Goal: Use online tool/utility: Utilize a website feature to perform a specific function

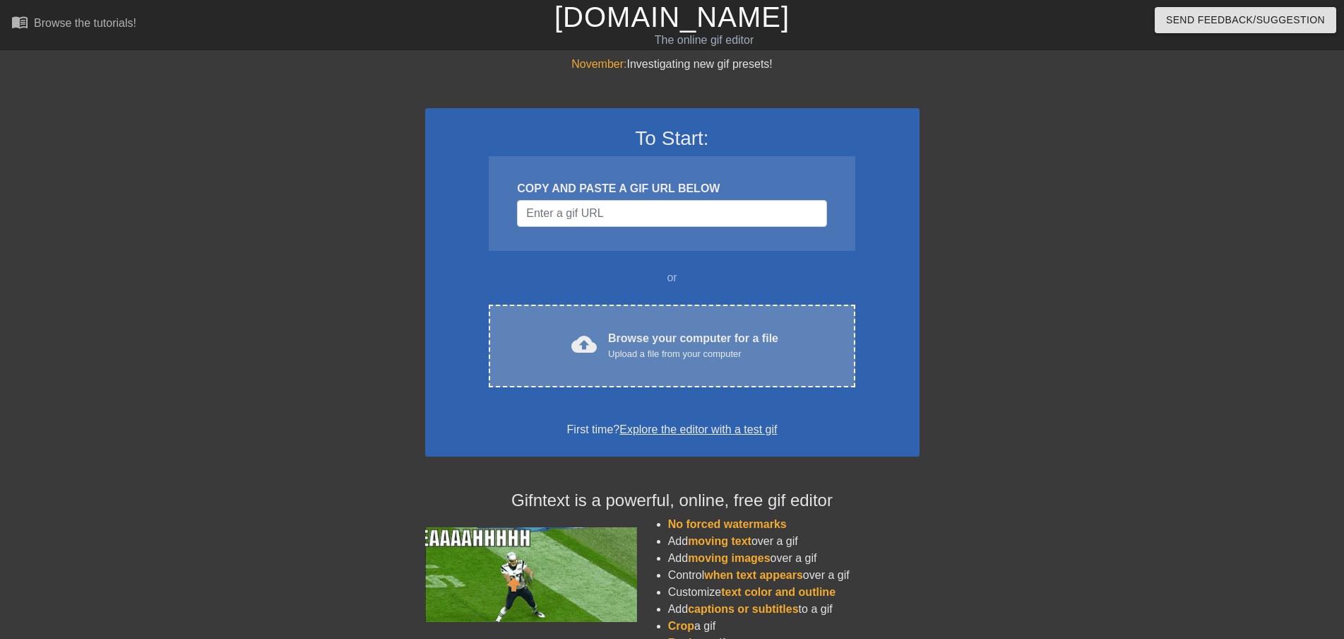
click at [635, 337] on div "Browse your computer for a file Upload a file from your computer" at bounding box center [693, 345] width 170 height 31
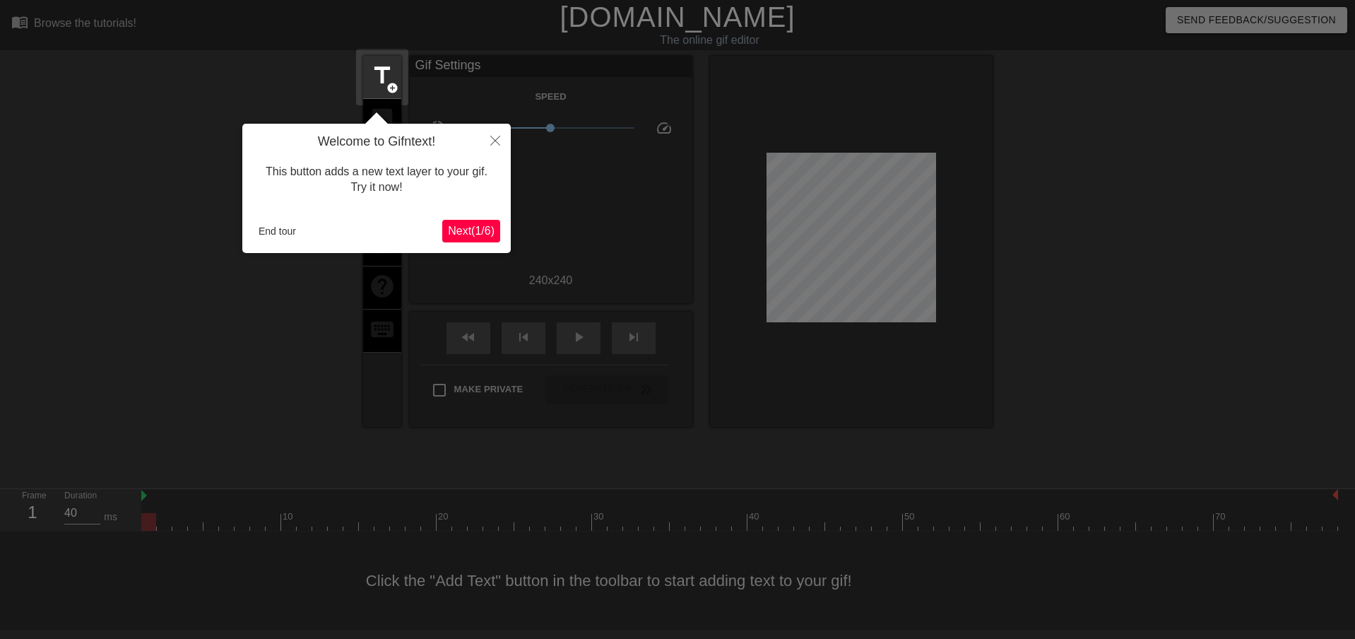
click at [478, 232] on span "Next ( 1 / 6 )" at bounding box center [471, 231] width 47 height 12
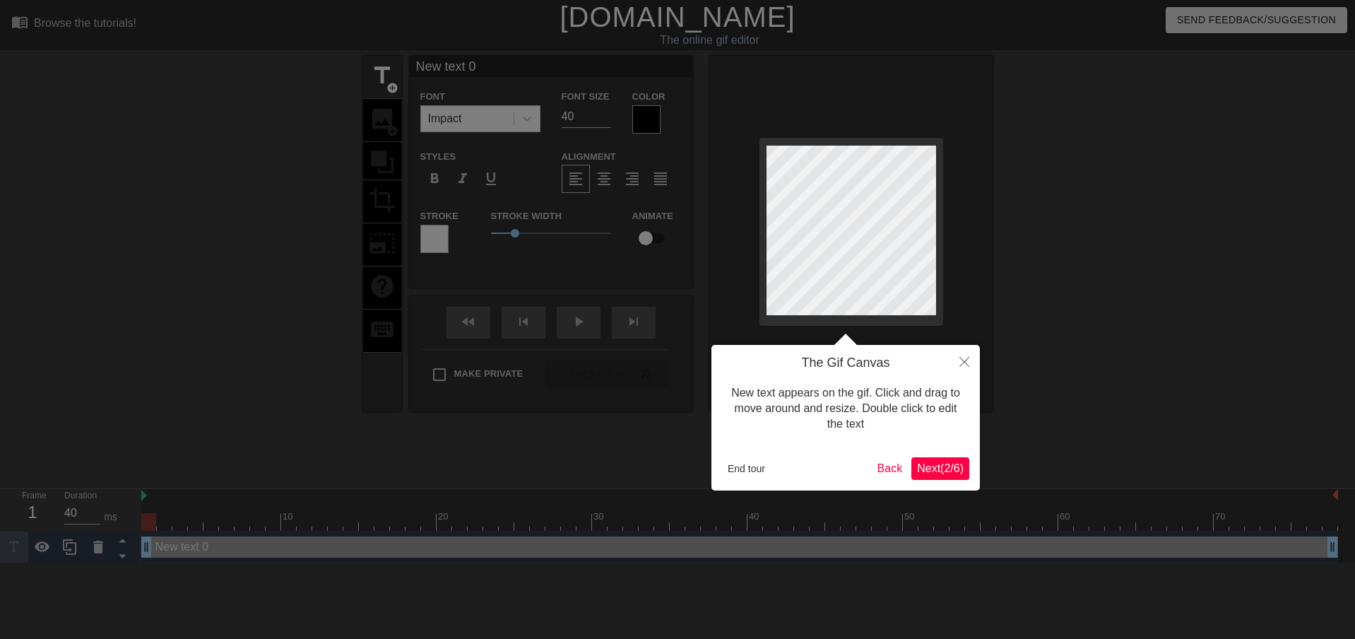
click at [478, 232] on div at bounding box center [677, 319] width 1355 height 639
click at [478, 232] on body "menu_book Browse the tutorials! [DOMAIN_NAME] The online gif editor Send Feedba…" at bounding box center [677, 281] width 1355 height 563
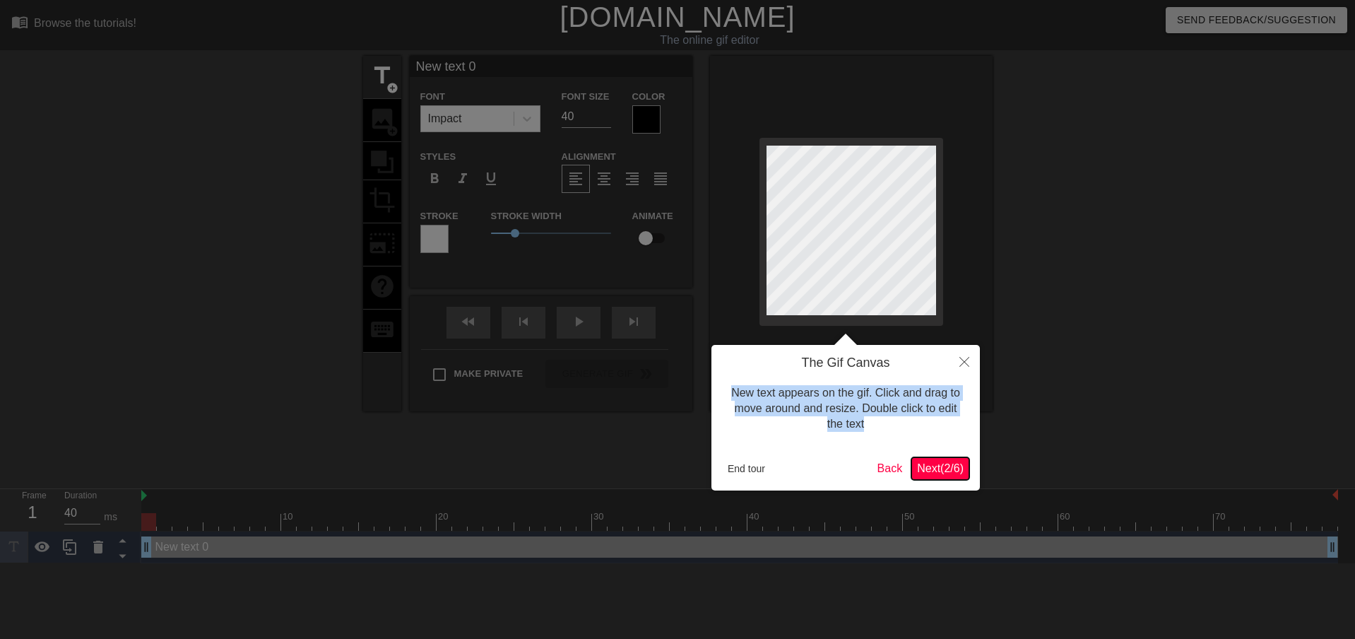
click at [938, 474] on span "Next ( 2 / 6 )" at bounding box center [940, 468] width 47 height 12
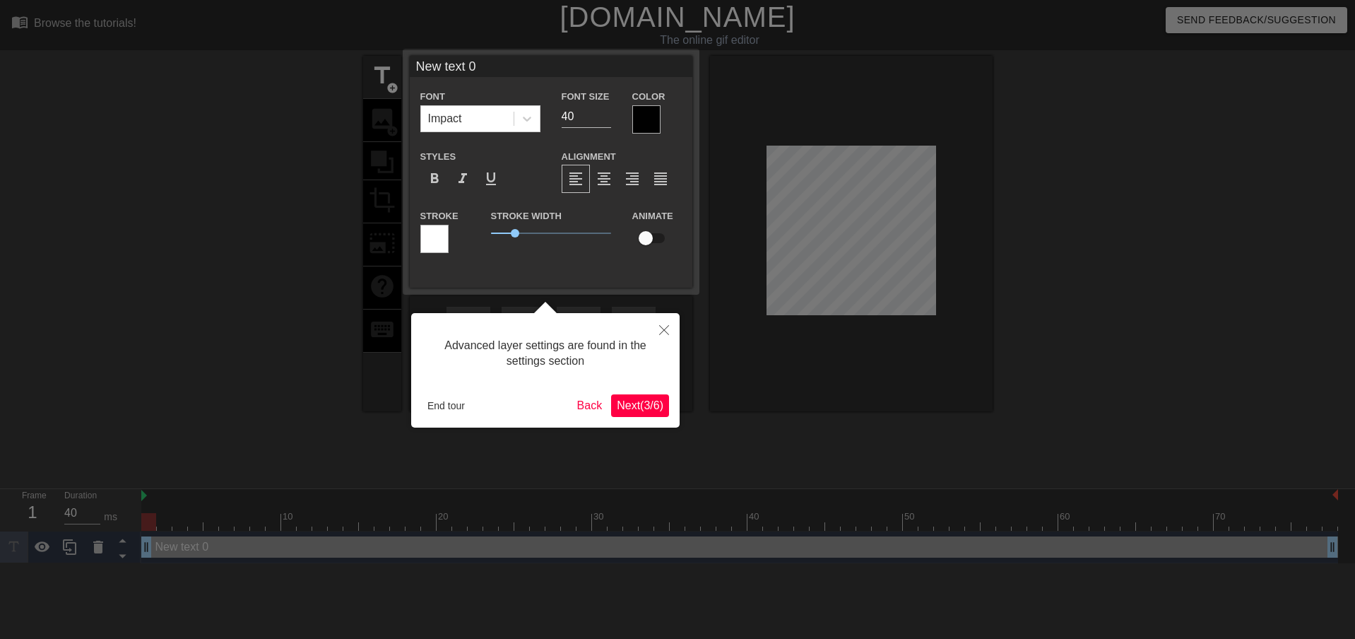
click at [630, 405] on span "Next ( 3 / 6 )" at bounding box center [640, 405] width 47 height 12
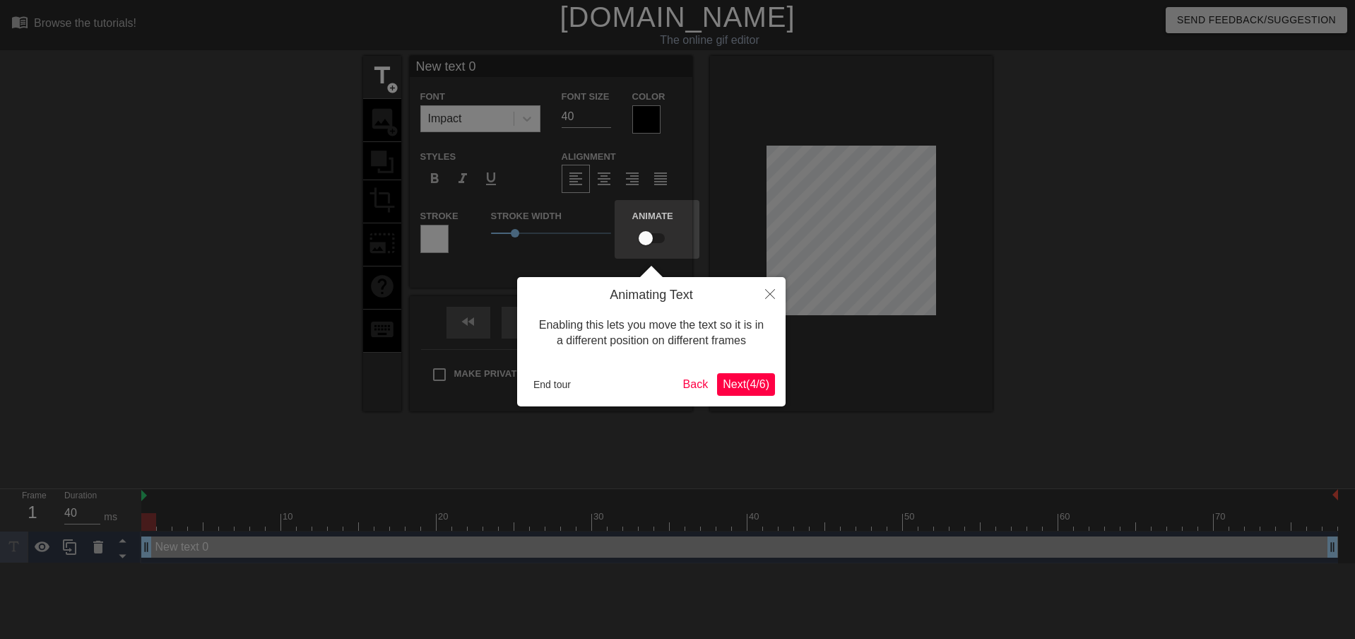
click at [756, 384] on span "Next ( 4 / 6 )" at bounding box center [746, 384] width 47 height 12
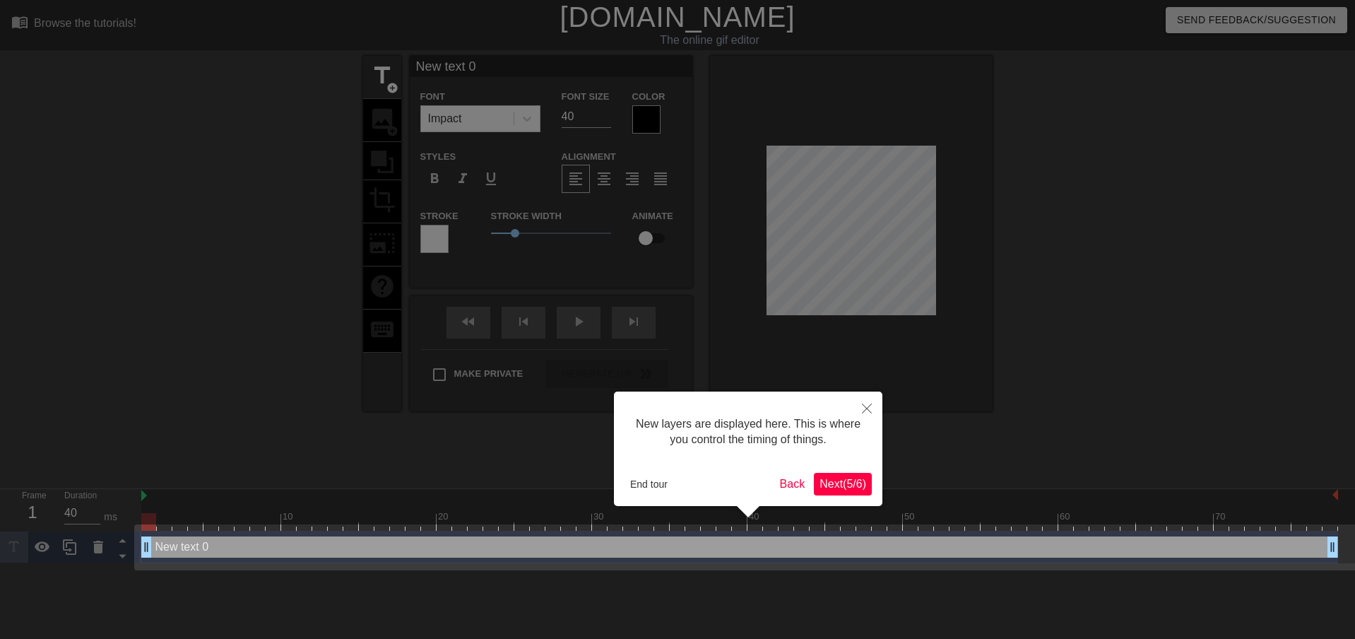
click at [847, 482] on span "Next ( 5 / 6 )" at bounding box center [842, 484] width 47 height 12
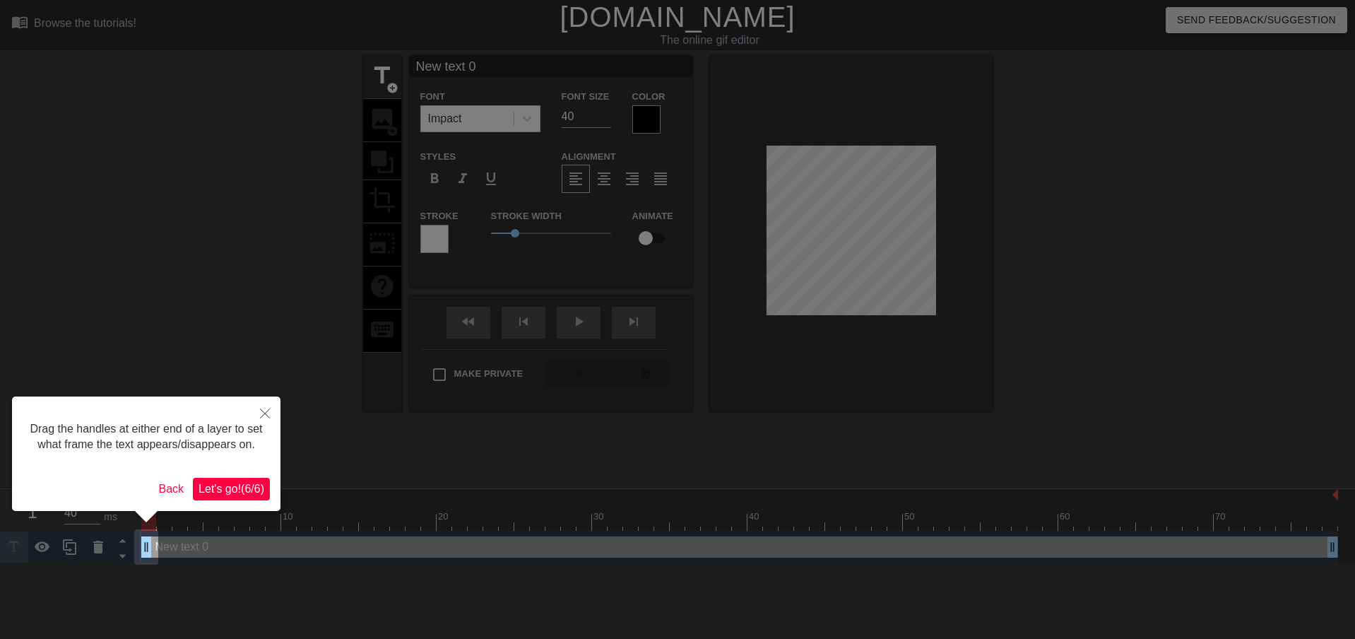
click at [223, 466] on div "Drag the handles at either end of a layer to set what frame the text appears/di…" at bounding box center [146, 437] width 247 height 60
click at [224, 482] on span "Let's go! ( 6 / 6 )" at bounding box center [231, 488] width 66 height 12
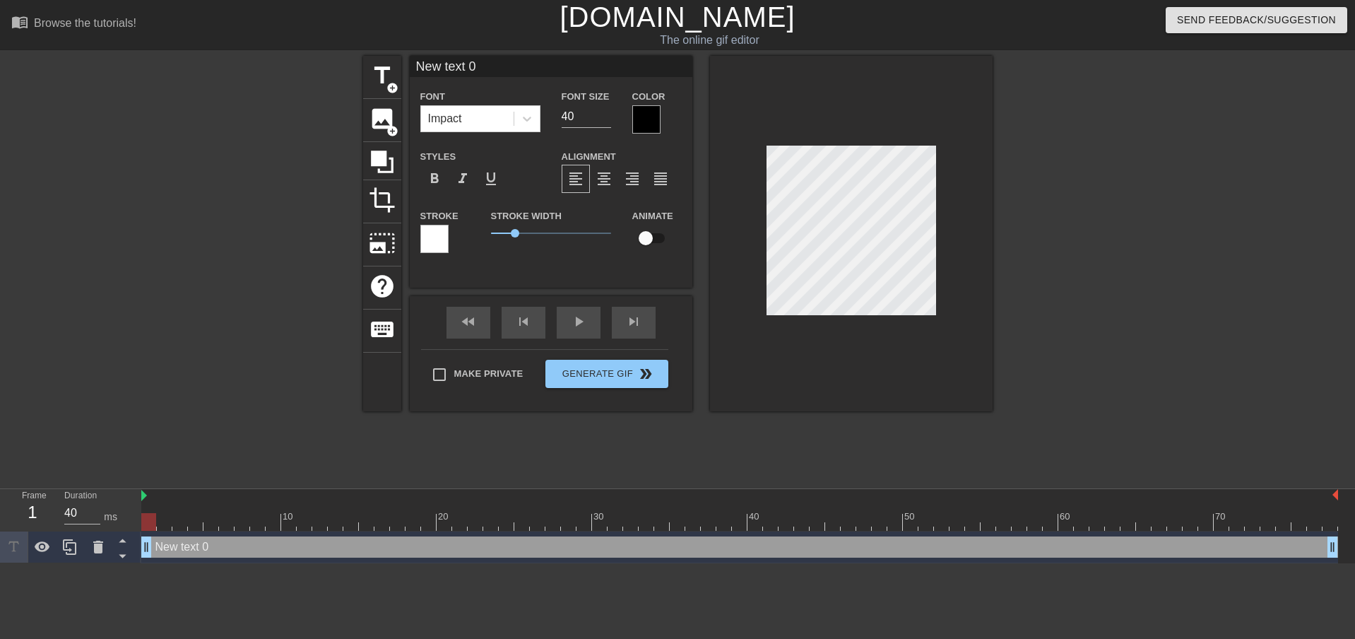
click at [139, 436] on div at bounding box center [240, 268] width 212 height 424
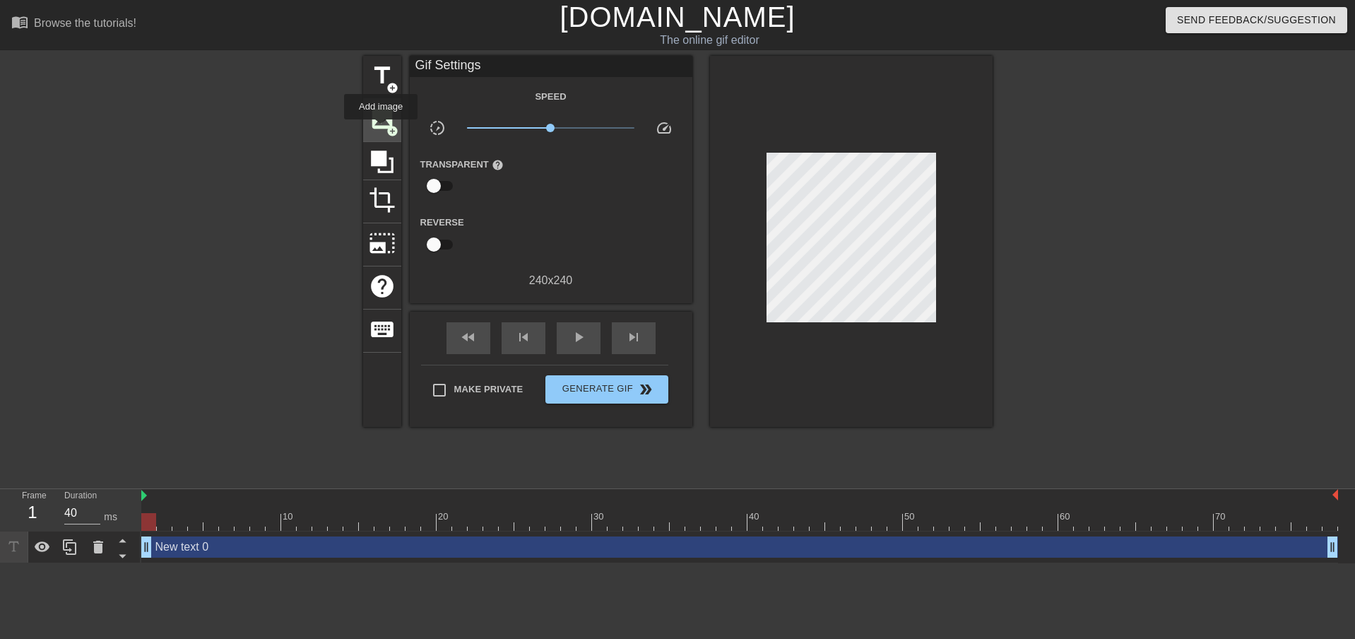
click at [382, 126] on span "image" at bounding box center [382, 118] width 27 height 27
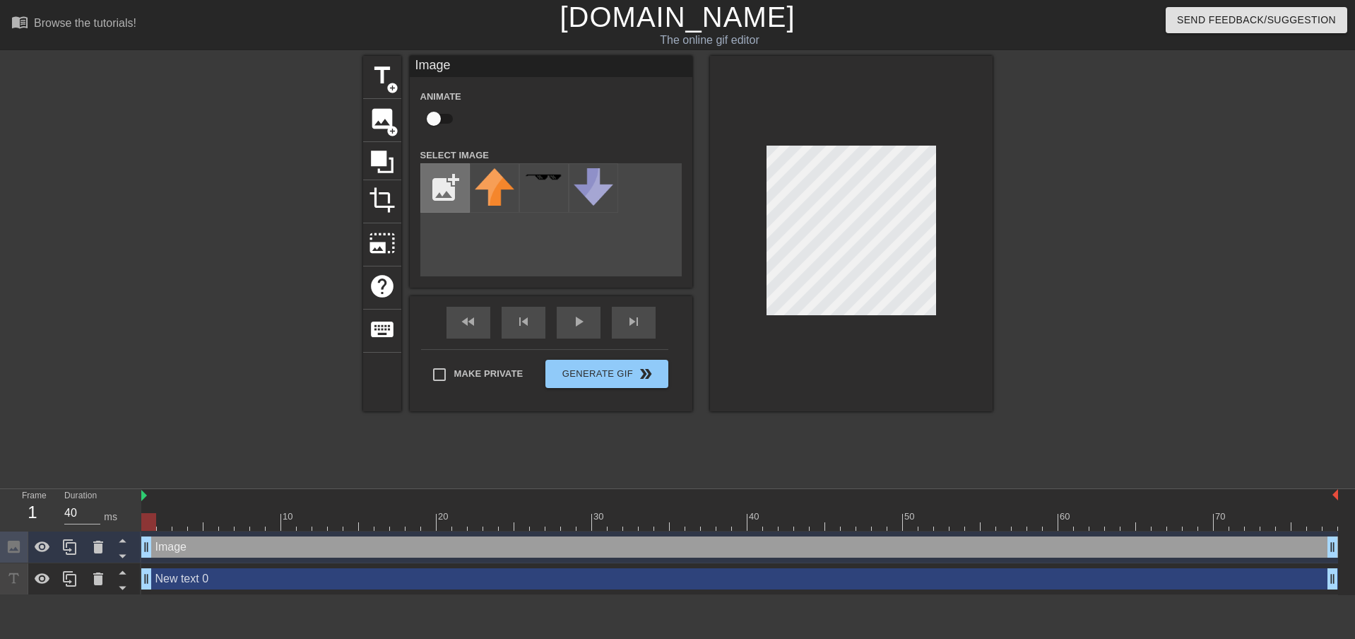
click at [429, 199] on input "file" at bounding box center [445, 188] width 48 height 48
type input "C:\fakepath\Illustration.png"
click at [490, 172] on img at bounding box center [495, 188] width 40 height 40
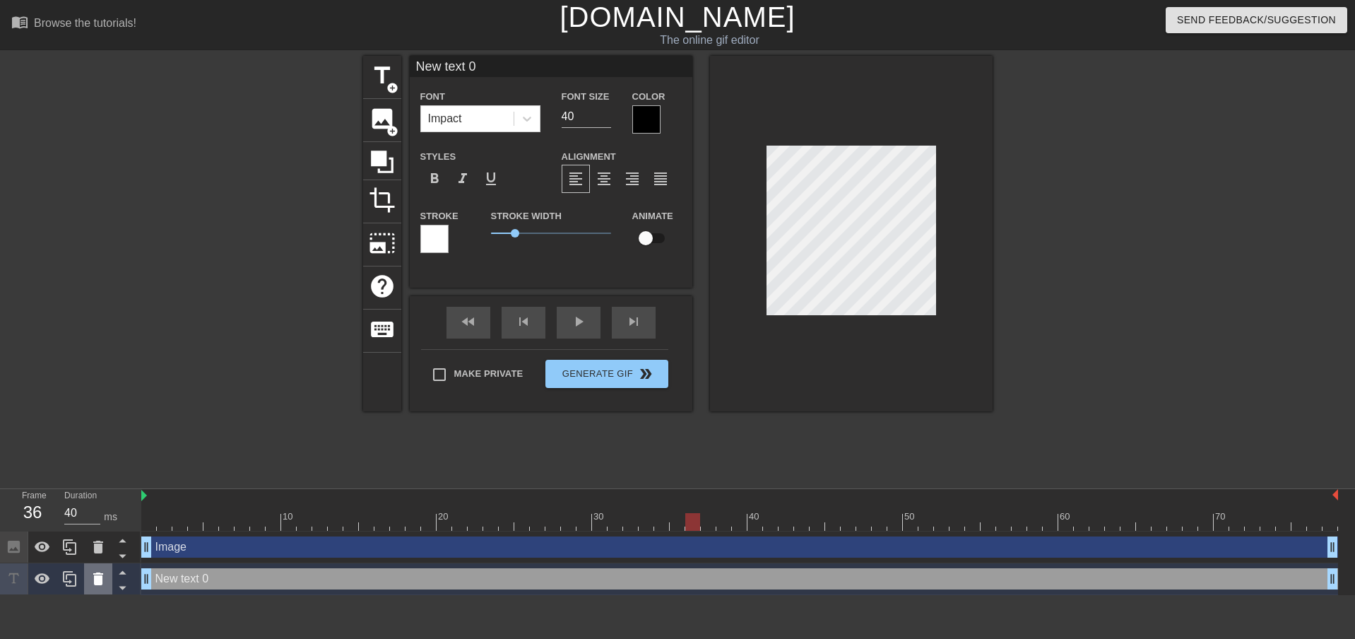
click at [107, 574] on div at bounding box center [98, 578] width 28 height 31
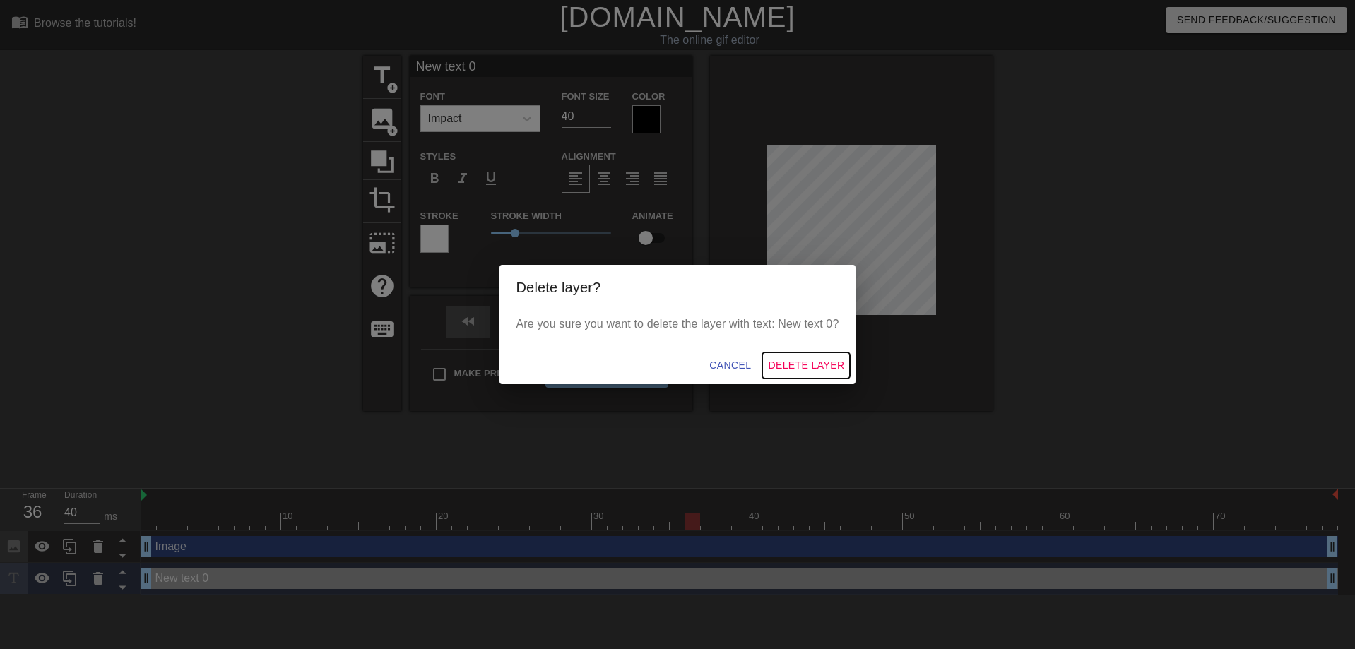
click at [795, 357] on span "Delete Layer" at bounding box center [806, 366] width 76 height 18
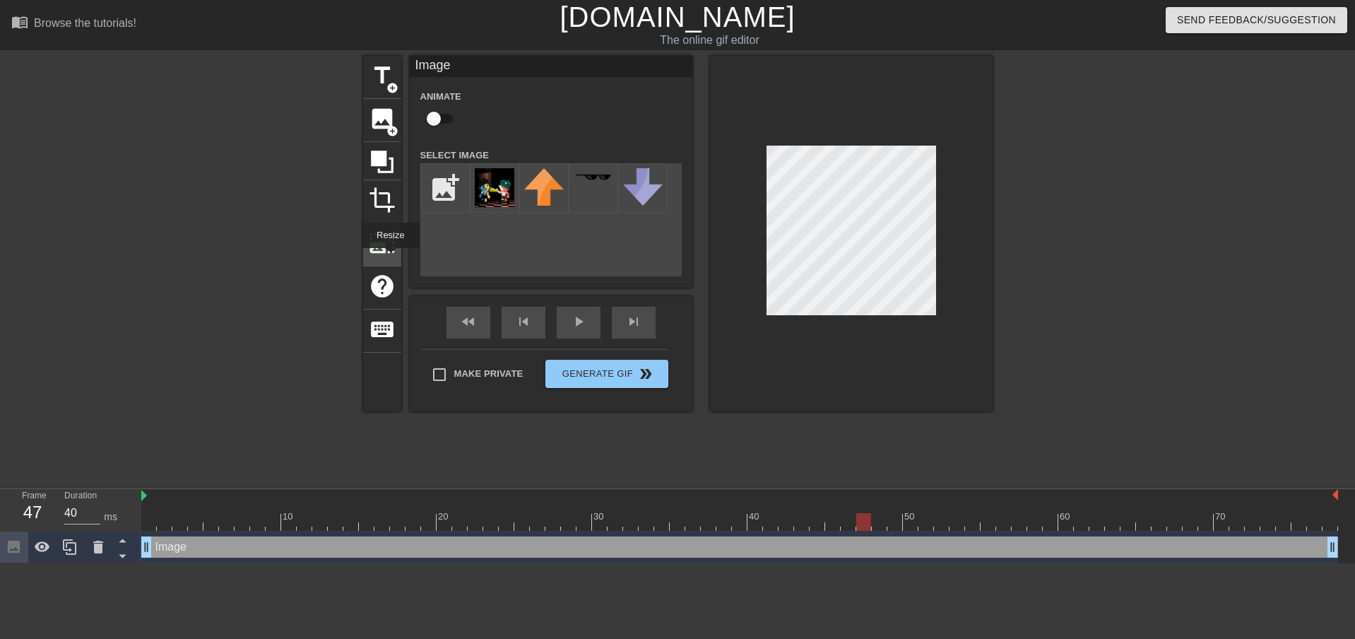
click at [398, 227] on div "photo_size_select_large" at bounding box center [382, 244] width 38 height 43
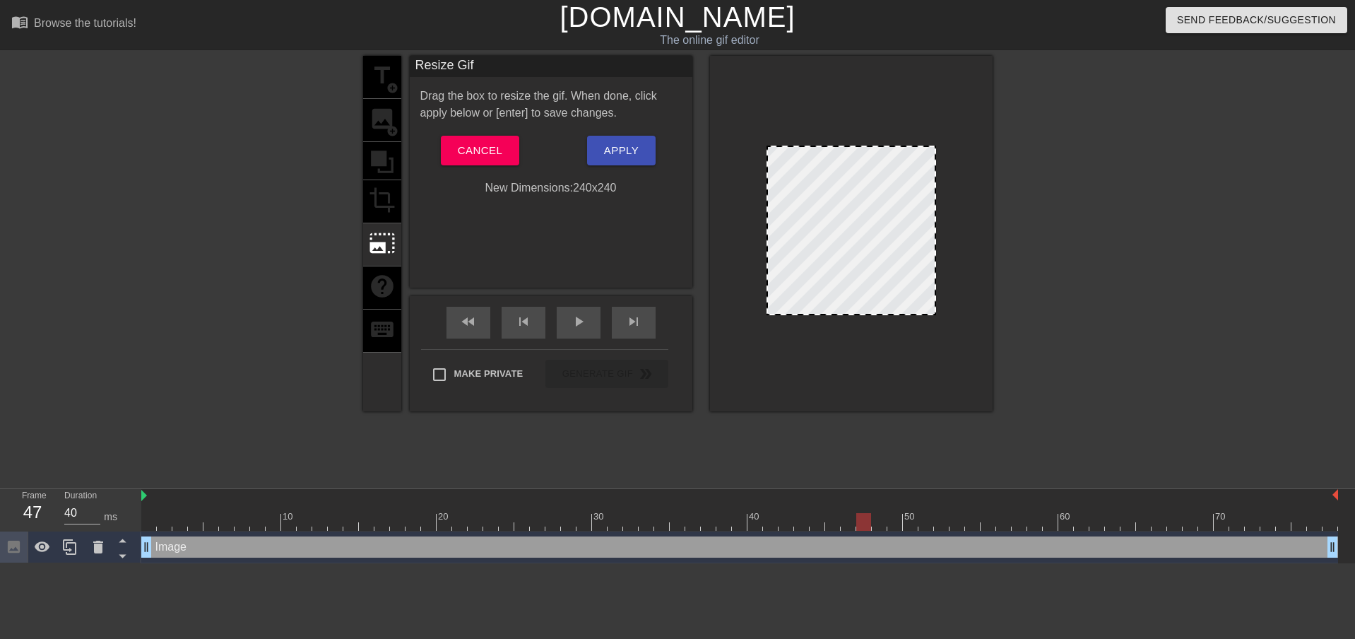
click at [391, 80] on div "title add_circle image add_circle crop photo_size_select_large help keyboard" at bounding box center [382, 233] width 38 height 355
click at [468, 137] on button "Cancel" at bounding box center [480, 151] width 78 height 30
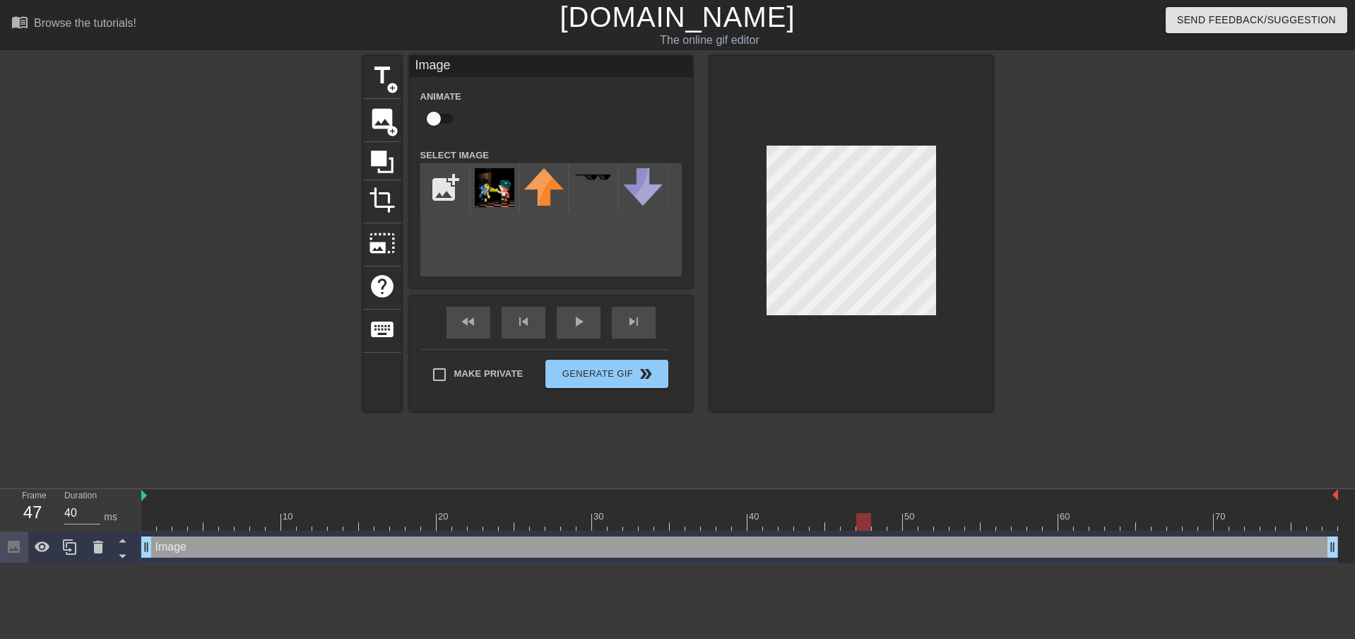
click at [927, 315] on div at bounding box center [851, 233] width 283 height 355
click at [764, 143] on div at bounding box center [851, 233] width 283 height 355
drag, startPoint x: 1141, startPoint y: 519, endPoint x: 199, endPoint y: 519, distance: 942.3
click at [199, 519] on div at bounding box center [739, 522] width 1197 height 18
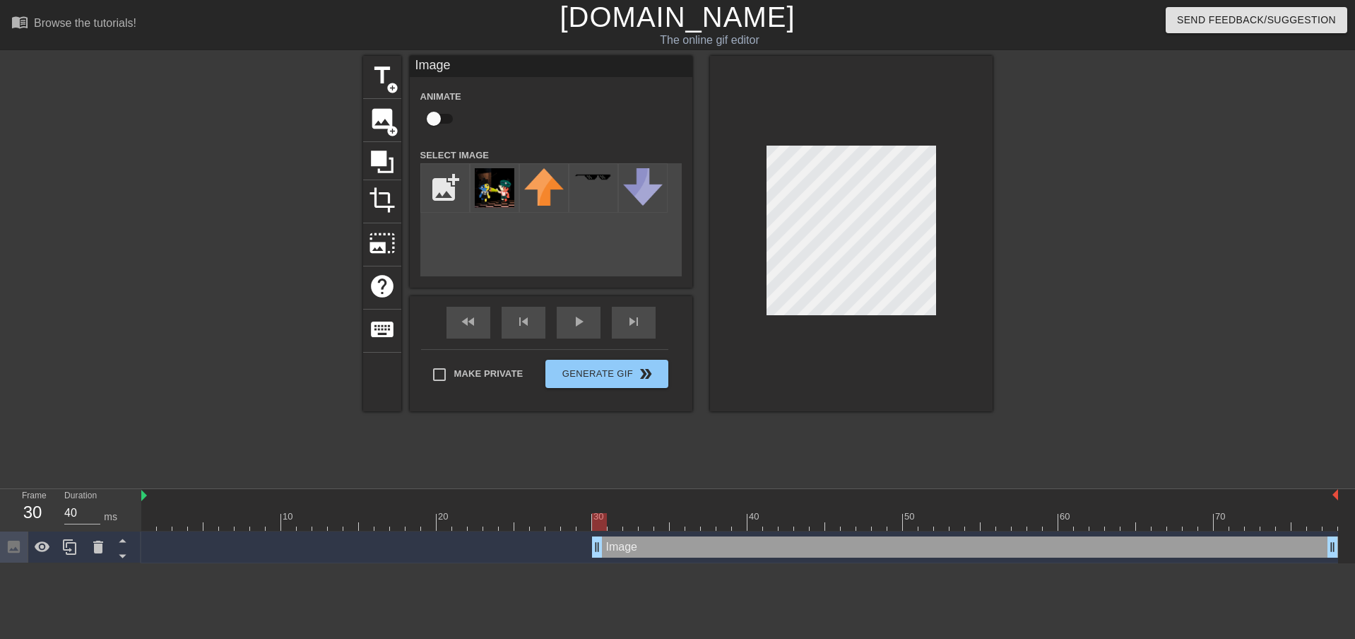
drag, startPoint x: 150, startPoint y: 550, endPoint x: 629, endPoint y: 549, distance: 478.9
click at [918, 515] on div at bounding box center [739, 522] width 1197 height 18
click at [159, 519] on div at bounding box center [739, 522] width 1197 height 18
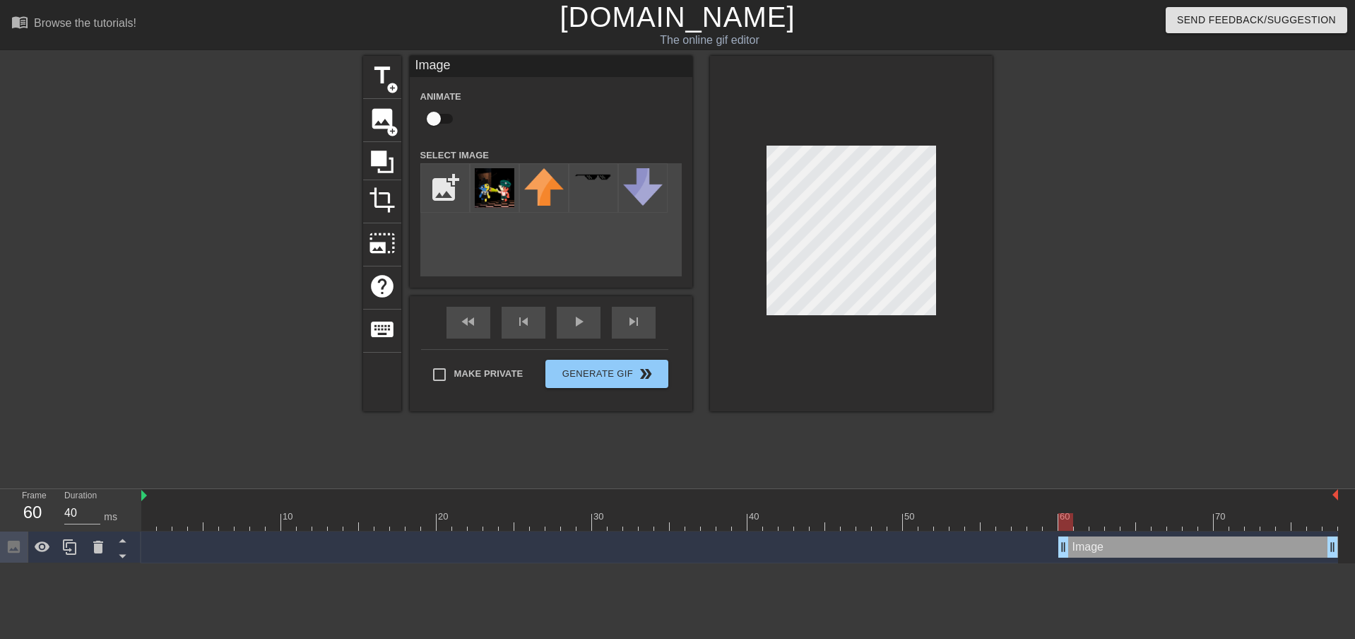
drag, startPoint x: 631, startPoint y: 552, endPoint x: 1062, endPoint y: 562, distance: 431.0
click at [1062, 562] on div "Image drag_handle drag_handle" at bounding box center [739, 547] width 1197 height 32
click at [575, 512] on div at bounding box center [569, 512] width 16 height 18
click at [795, 515] on div at bounding box center [739, 522] width 1197 height 18
click at [781, 521] on div at bounding box center [739, 522] width 1197 height 18
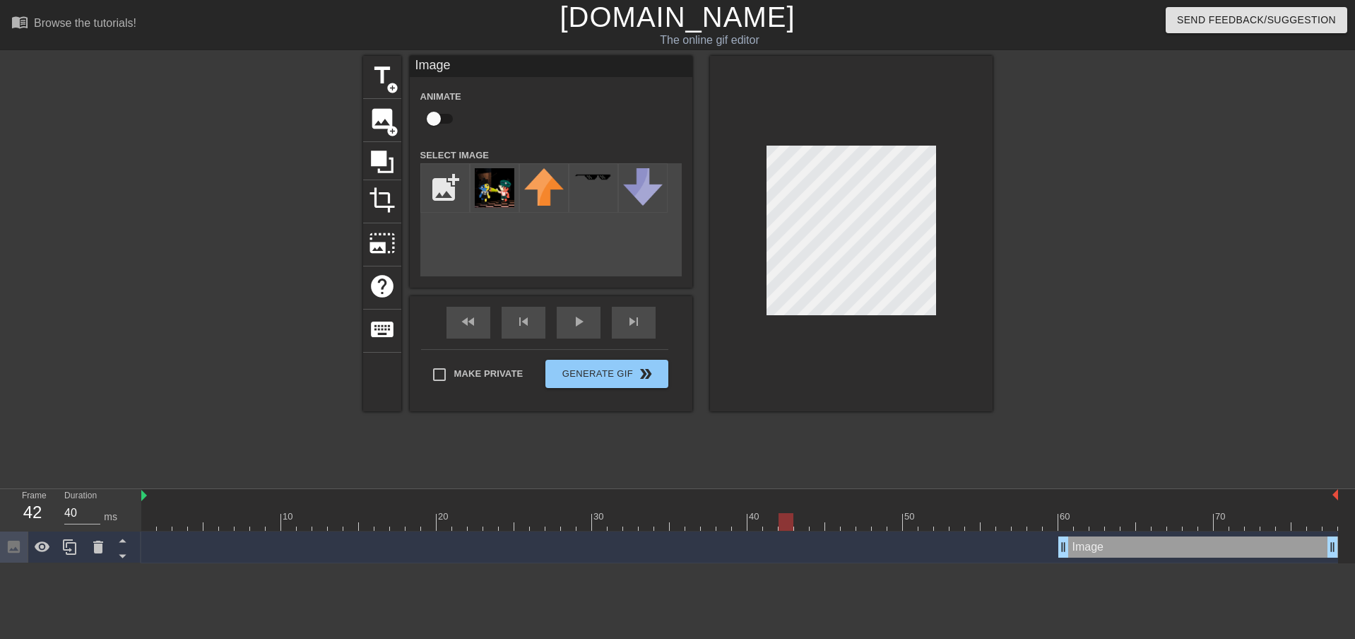
click at [767, 523] on div at bounding box center [739, 522] width 1197 height 18
click at [754, 519] on div at bounding box center [739, 522] width 1197 height 18
click at [35, 516] on div "40" at bounding box center [32, 511] width 21 height 25
click at [115, 537] on icon at bounding box center [123, 540] width 18 height 18
click at [127, 545] on icon at bounding box center [123, 540] width 18 height 18
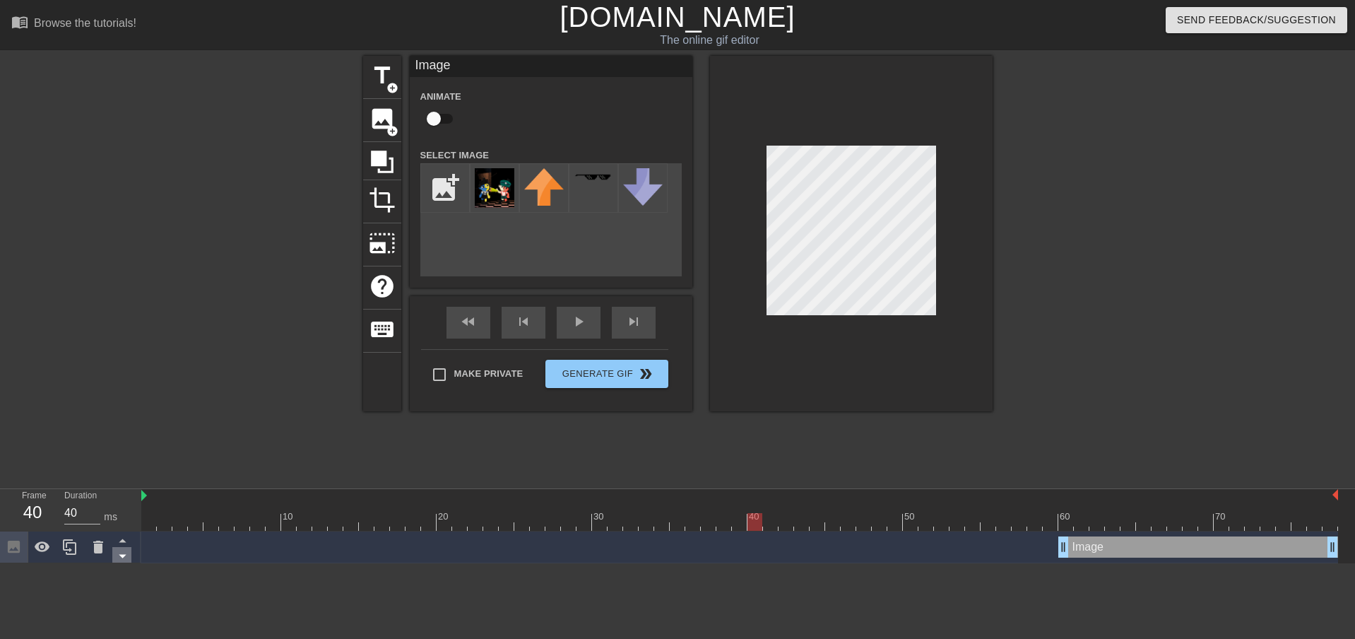
click at [124, 553] on icon at bounding box center [123, 556] width 18 height 18
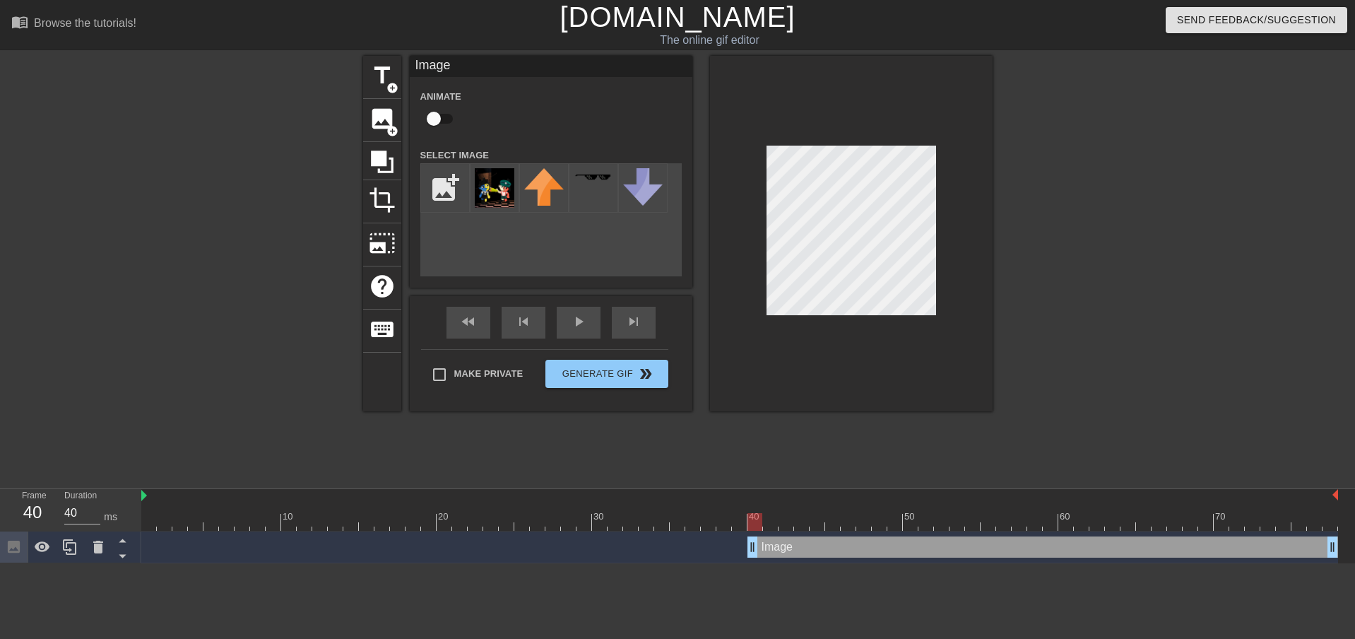
drag, startPoint x: 1062, startPoint y: 547, endPoint x: 747, endPoint y: 554, distance: 315.1
drag, startPoint x: 747, startPoint y: 545, endPoint x: 877, endPoint y: 529, distance: 130.3
click at [877, 529] on div "10 20 30 40 50 60 70 Image drag_handle drag_handle" at bounding box center [748, 526] width 1214 height 74
click at [759, 522] on div at bounding box center [739, 522] width 1197 height 18
click at [775, 518] on div at bounding box center [739, 522] width 1197 height 18
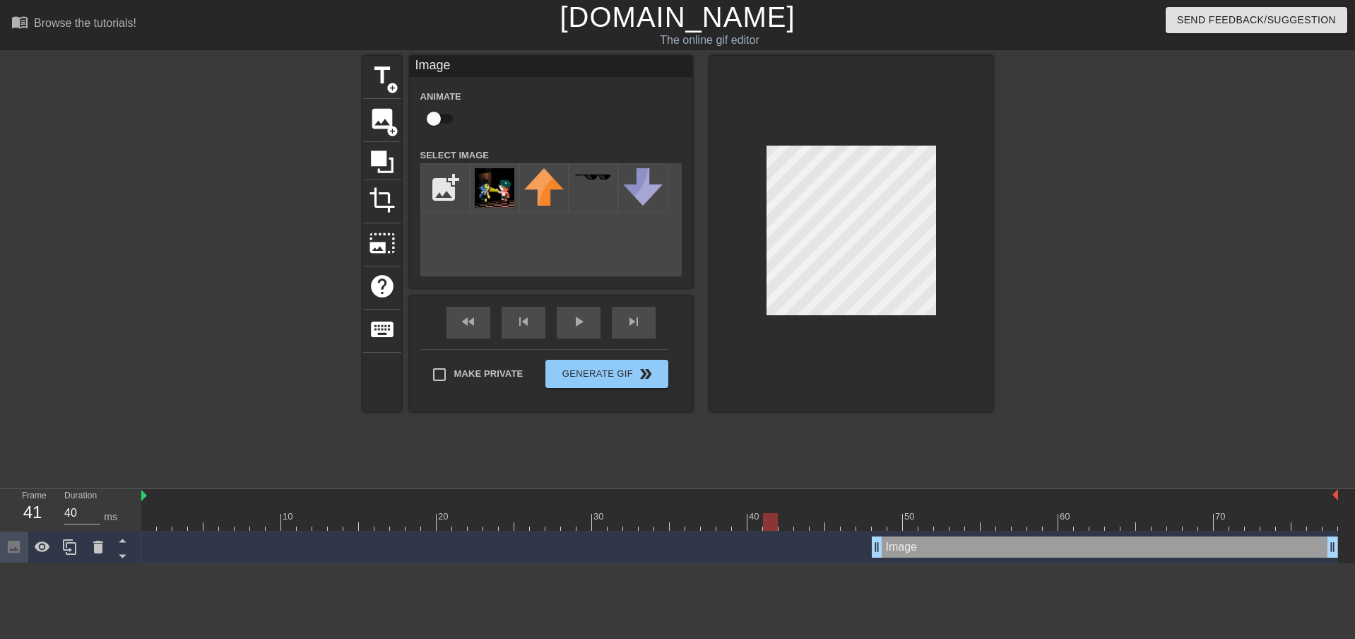
click at [786, 518] on div at bounding box center [739, 522] width 1197 height 18
drag, startPoint x: 877, startPoint y: 550, endPoint x: 788, endPoint y: 550, distance: 89.7
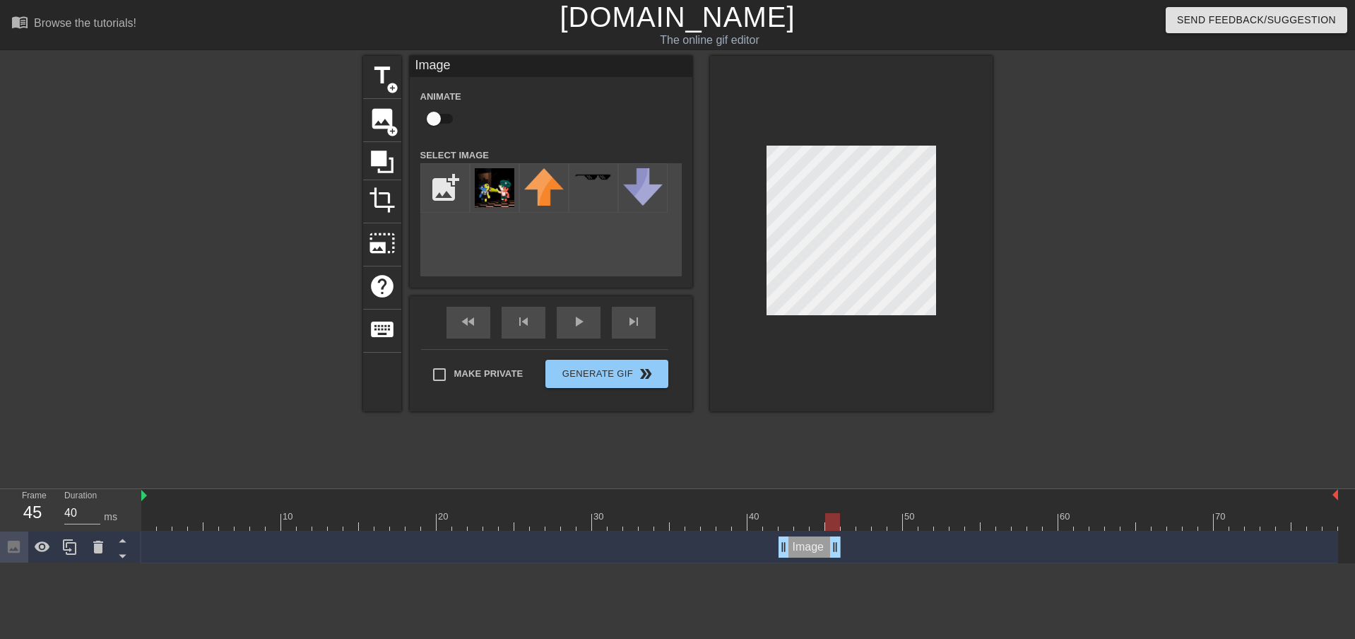
drag, startPoint x: 1330, startPoint y: 540, endPoint x: 810, endPoint y: 563, distance: 520.4
click at [810, 563] on html "menu_book Browse the tutorials! [DOMAIN_NAME] The online gif editor Send Feedba…" at bounding box center [677, 281] width 1355 height 563
click at [903, 519] on div at bounding box center [739, 522] width 1197 height 18
click at [932, 518] on div at bounding box center [739, 522] width 1197 height 18
click at [1017, 523] on div at bounding box center [739, 522] width 1197 height 18
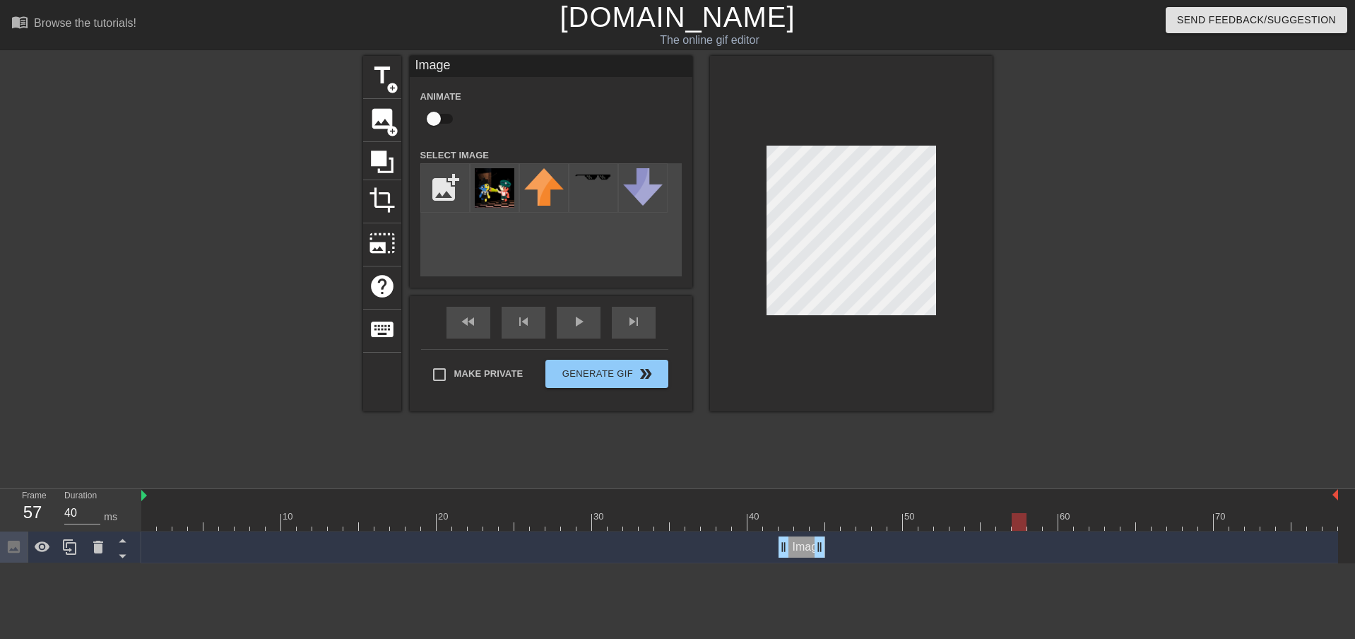
click at [983, 523] on div at bounding box center [739, 522] width 1197 height 18
click at [968, 523] on div at bounding box center [739, 522] width 1197 height 18
click at [961, 523] on div at bounding box center [739, 522] width 1197 height 18
drag, startPoint x: 821, startPoint y: 546, endPoint x: 961, endPoint y: 548, distance: 139.9
click at [984, 517] on div at bounding box center [739, 522] width 1197 height 18
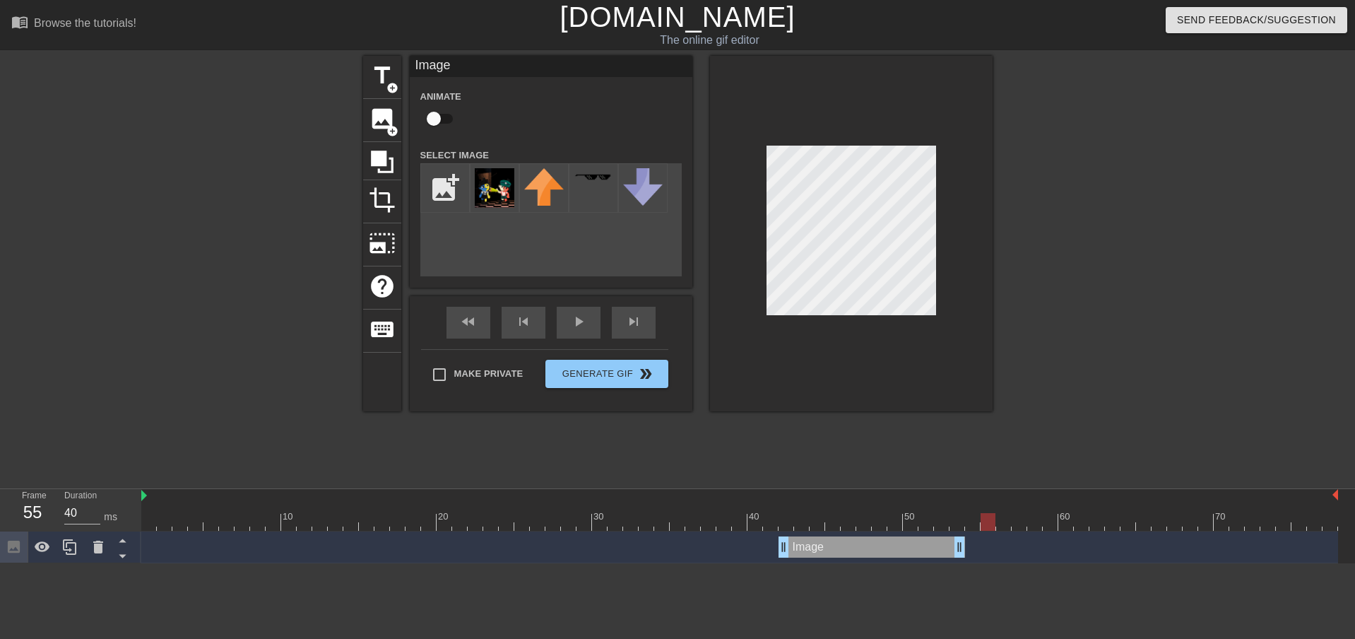
click at [975, 517] on div at bounding box center [739, 522] width 1197 height 18
click at [152, 522] on div at bounding box center [739, 522] width 1197 height 18
click at [622, 375] on button "Generate Gif double_arrow" at bounding box center [606, 374] width 122 height 28
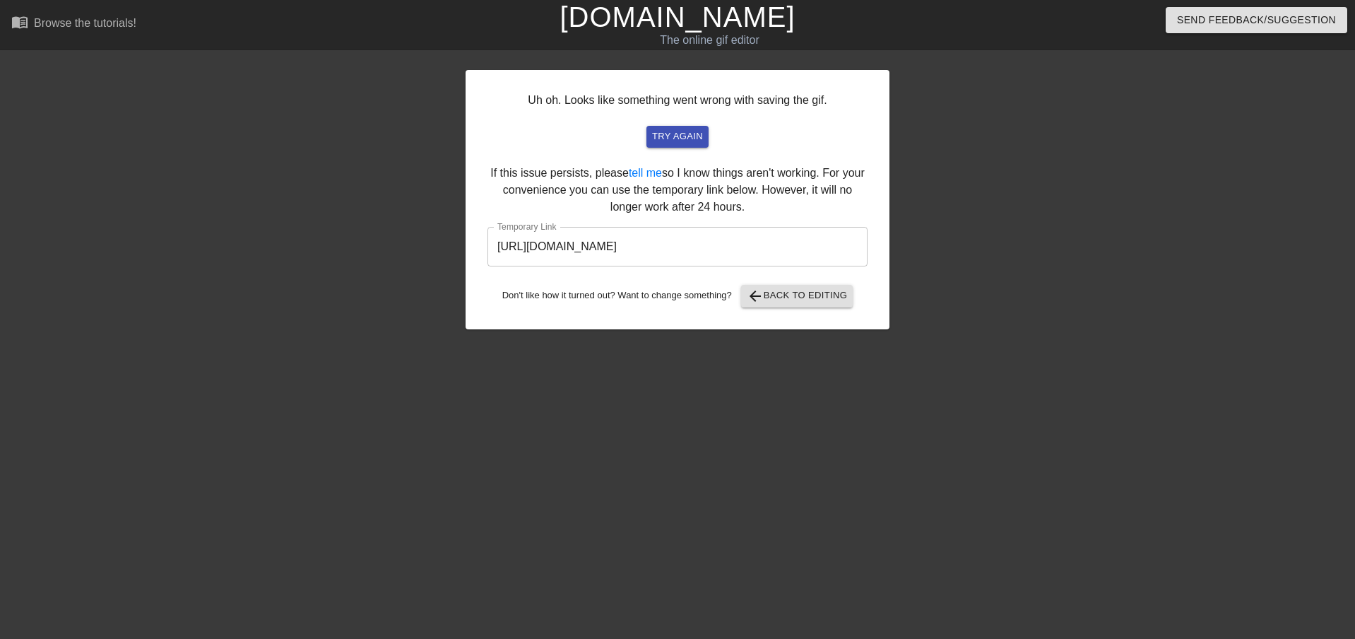
click at [715, 251] on input "[URL][DOMAIN_NAME]" at bounding box center [677, 247] width 380 height 40
